Goal: Check status: Check status

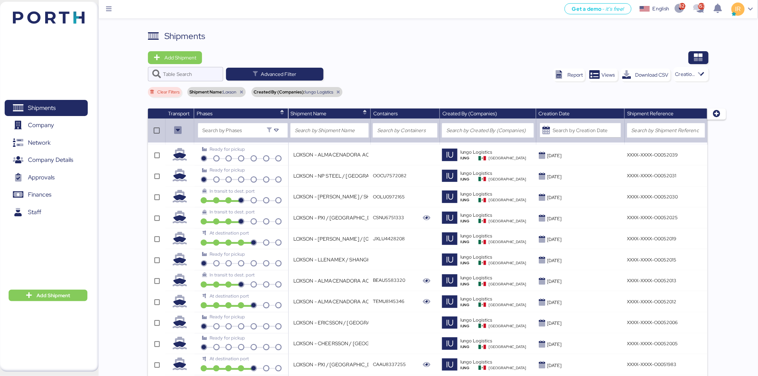
scroll to position [513, 0]
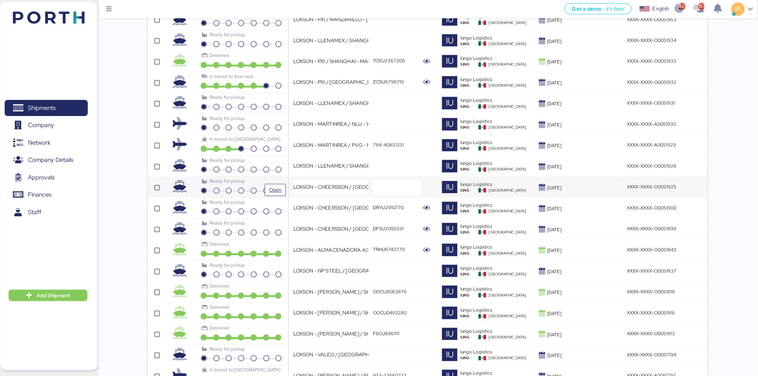
click at [259, 185] on div "Ready for pickup" at bounding box center [241, 181] width 78 height 7
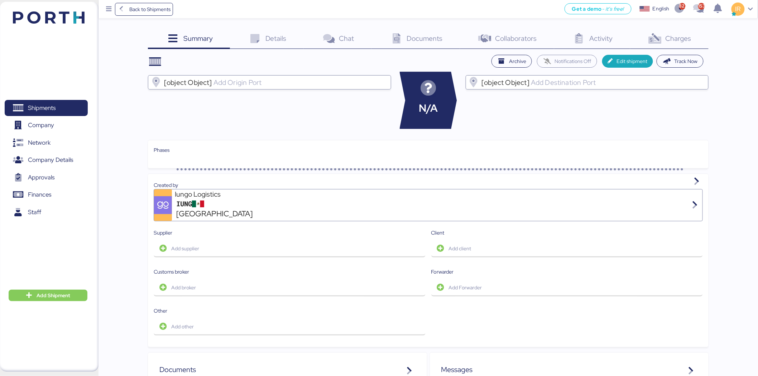
click at [670, 45] on div "Charges 0" at bounding box center [669, 39] width 78 height 19
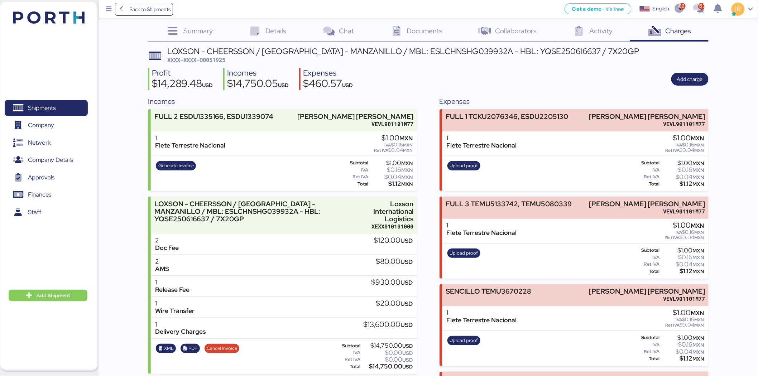
scroll to position [7, 0]
click at [218, 61] on span "XXXX-XXXX-O0051925" at bounding box center [196, 60] width 58 height 7
copy span "O0051925"
click at [126, 6] on span "Back to Shipments" at bounding box center [143, 9] width 53 height 13
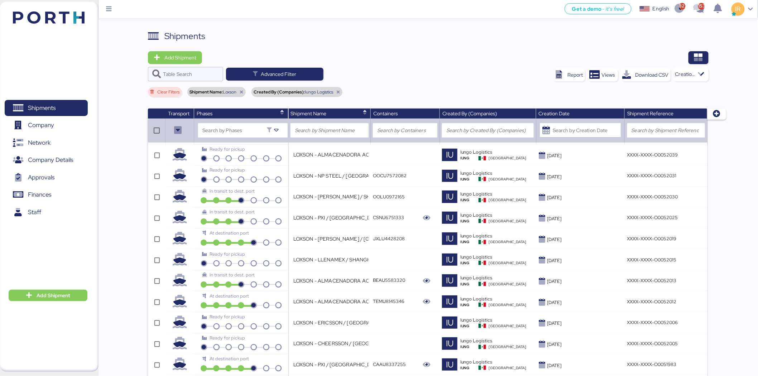
scroll to position [513, 0]
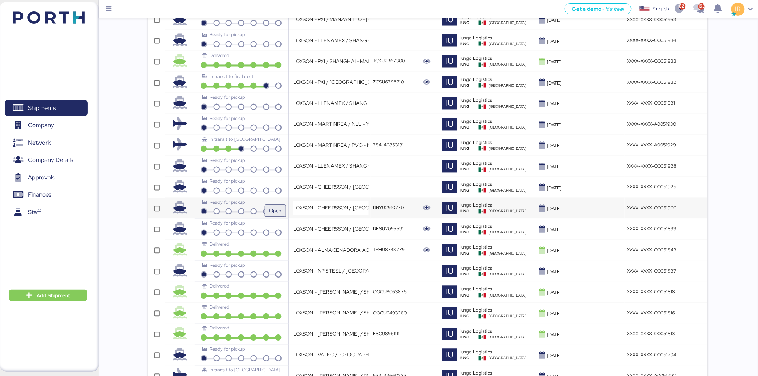
click at [279, 209] on span "Open" at bounding box center [275, 211] width 13 height 9
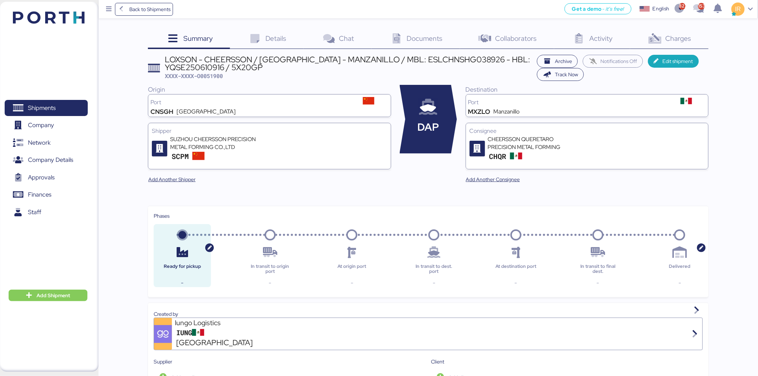
click at [681, 31] on div "Charges 0" at bounding box center [669, 39] width 78 height 19
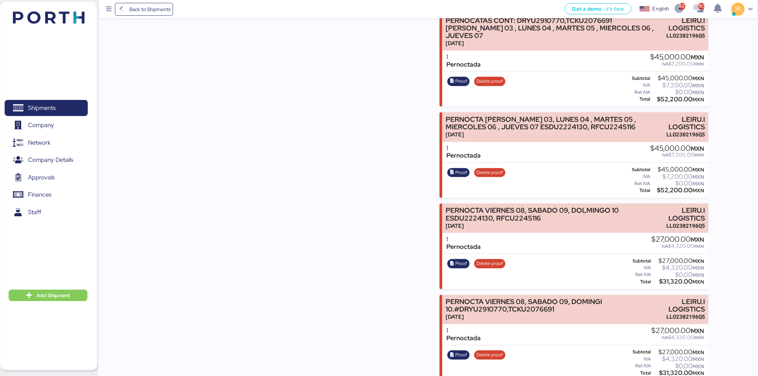
scroll to position [730, 0]
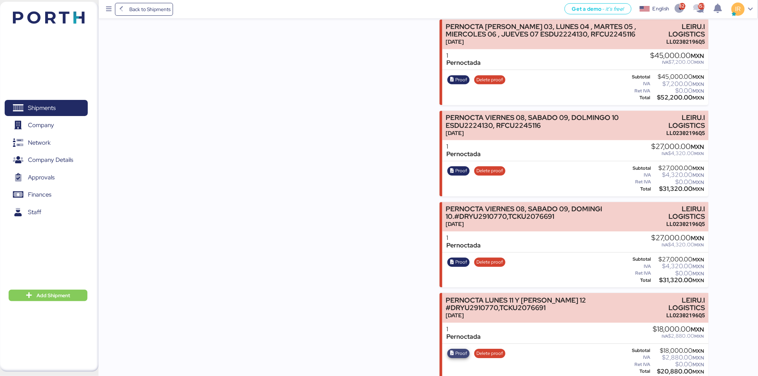
click at [456, 349] on span "Proof" at bounding box center [461, 353] width 12 height 8
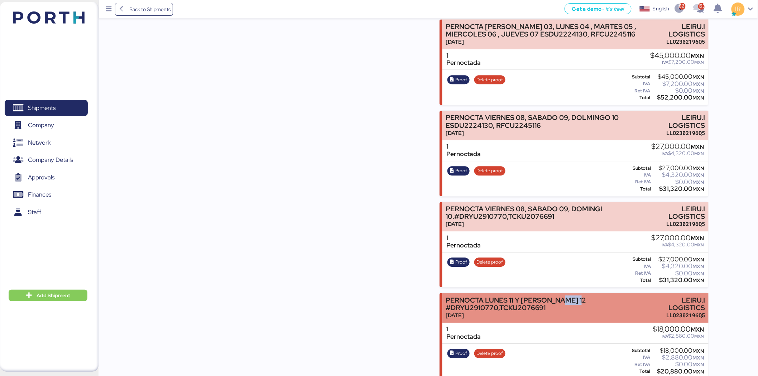
drag, startPoint x: 474, startPoint y: 299, endPoint x: 450, endPoint y: 299, distance: 24.7
click at [450, 299] on div "PERNOCTA LUNES 11 Y [PERSON_NAME] 12 #DRYU2910770,TCKU2076691" at bounding box center [547, 303] width 204 height 15
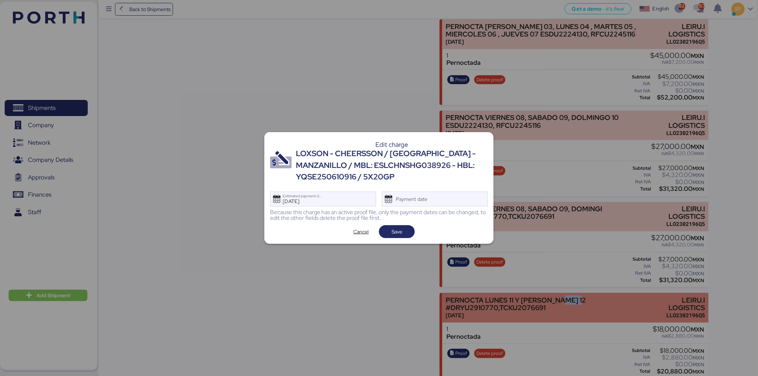
scroll to position [0, 0]
click at [450, 299] on div at bounding box center [379, 188] width 758 height 376
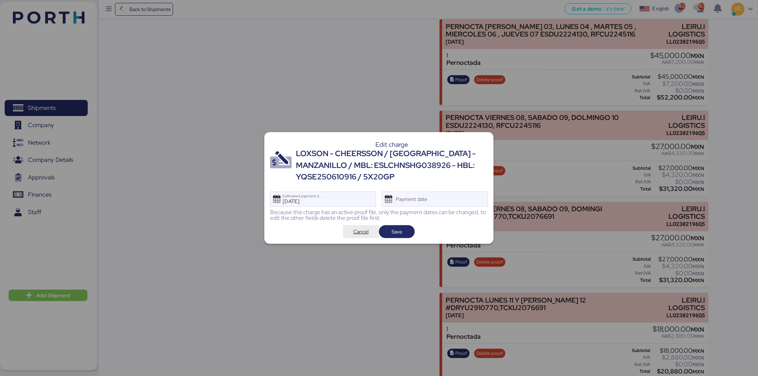
click at [362, 236] on span "Cancel" at bounding box center [361, 232] width 24 height 10
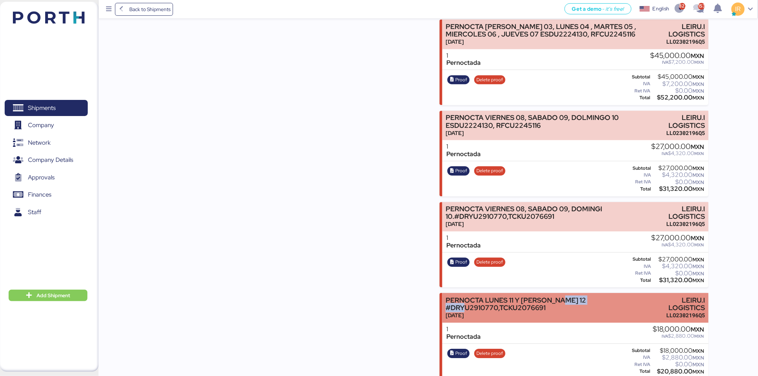
drag, startPoint x: 450, startPoint y: 299, endPoint x: 496, endPoint y: 300, distance: 45.9
click at [496, 300] on div "PERNOCTA LUNES 11 Y [PERSON_NAME] 12 #DRYU2910770,TCKU2076691" at bounding box center [547, 303] width 204 height 15
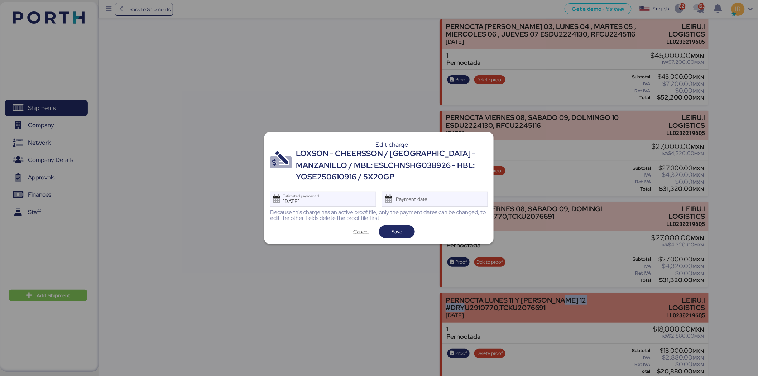
scroll to position [0, 0]
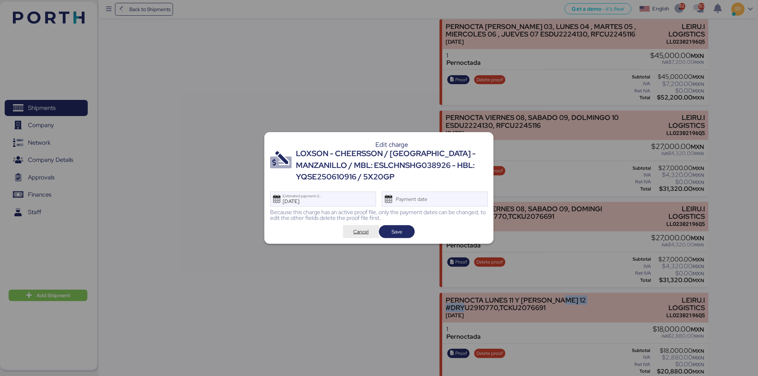
click at [353, 233] on span "Cancel" at bounding box center [360, 231] width 15 height 9
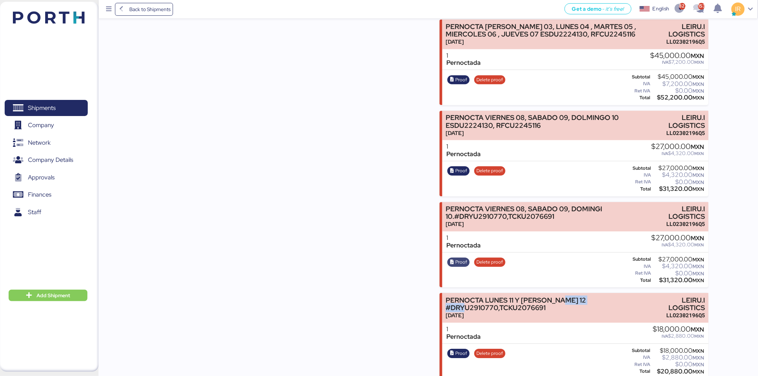
copy div "DRYU2910770"
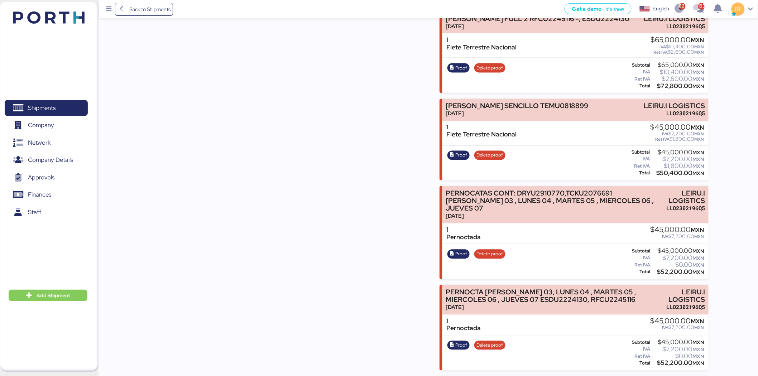
scroll to position [0, 0]
